Goal: Task Accomplishment & Management: Manage account settings

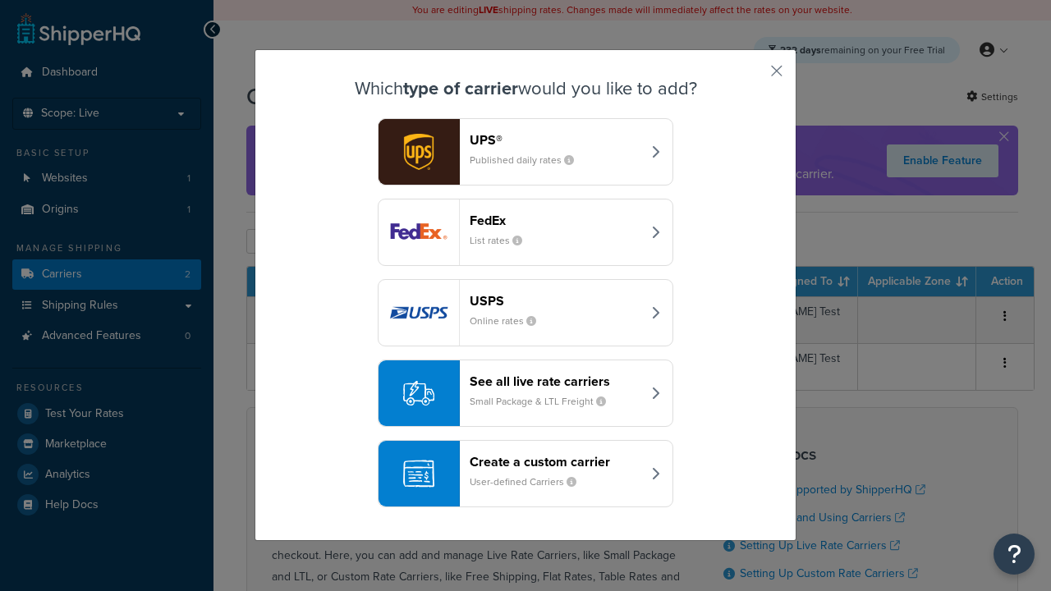
click at [526, 233] on div "FedEx List rates" at bounding box center [556, 232] width 172 height 39
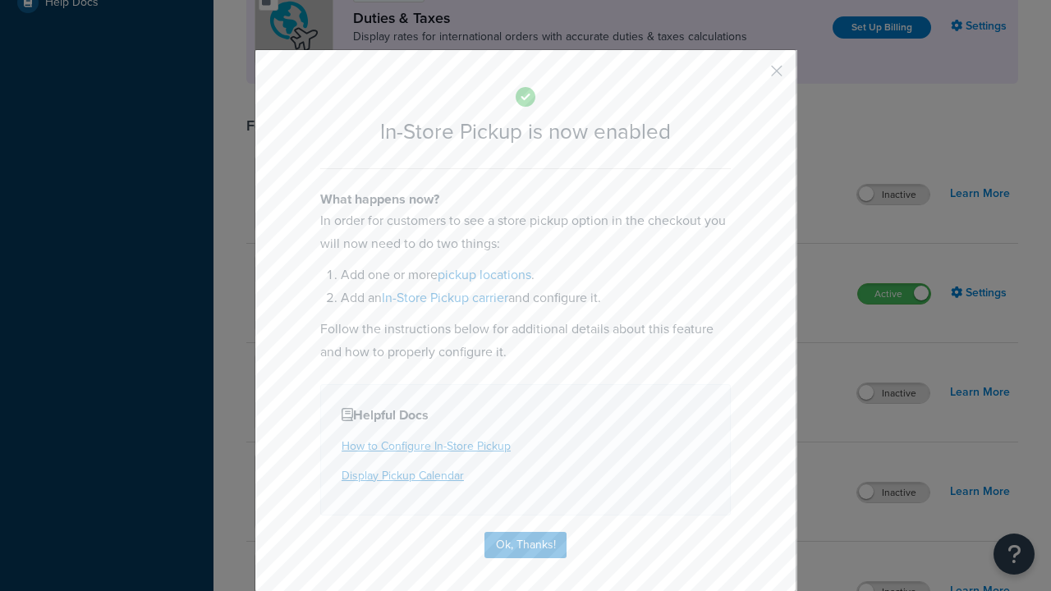
click at [752, 75] on button "button" at bounding box center [753, 77] width 4 height 4
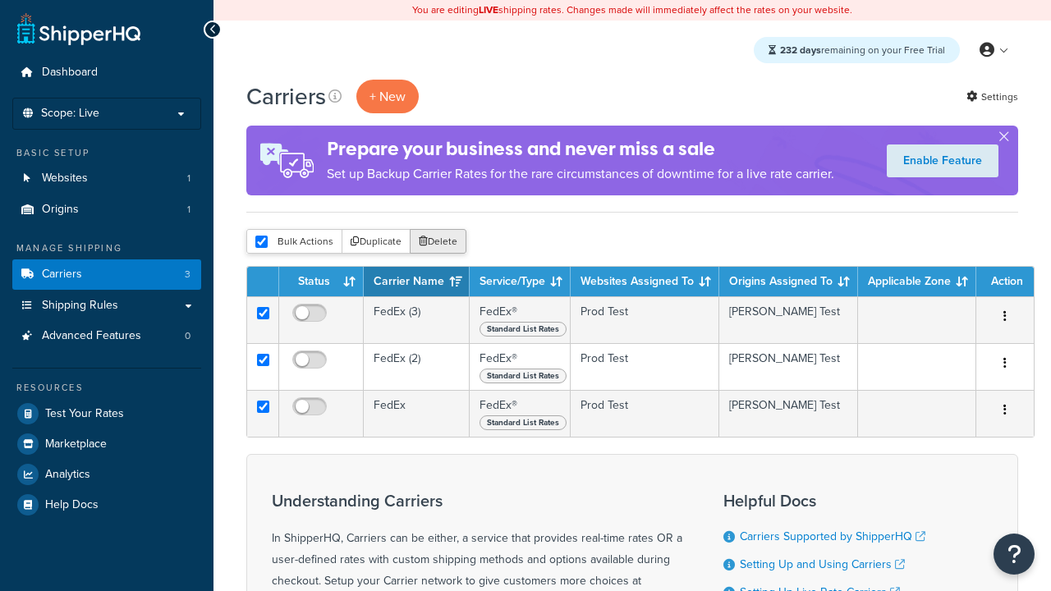
click at [437, 243] on button "Delete" at bounding box center [438, 241] width 57 height 25
